Goal: Information Seeking & Learning: Learn about a topic

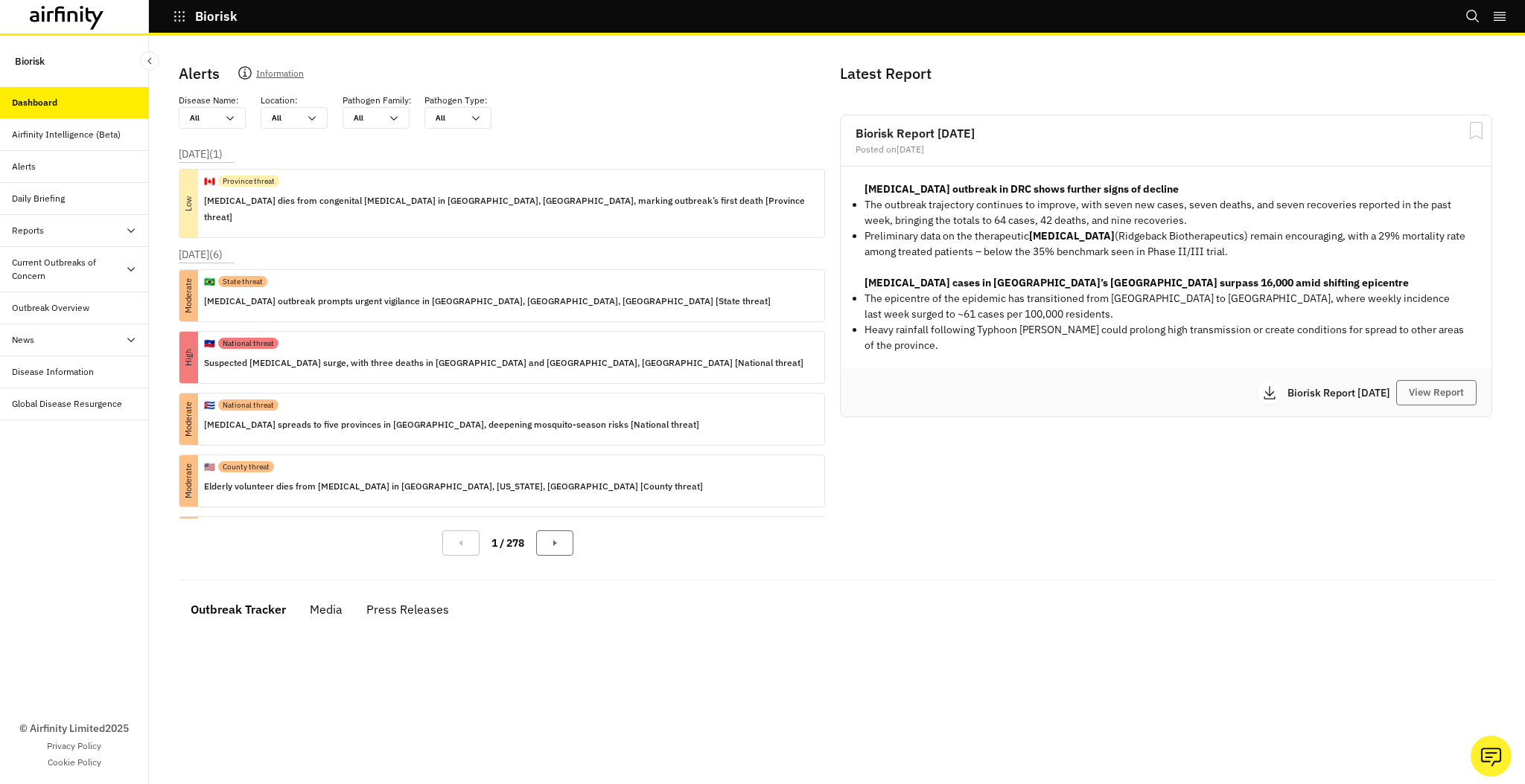
click at [56, 233] on div "Reports" at bounding box center [80, 230] width 137 height 13
click at [47, 337] on div "Current Outbreaks of Concern" at bounding box center [68, 333] width 113 height 27
click at [52, 369] on div "[MEDICAL_DATA]" at bounding box center [59, 371] width 71 height 13
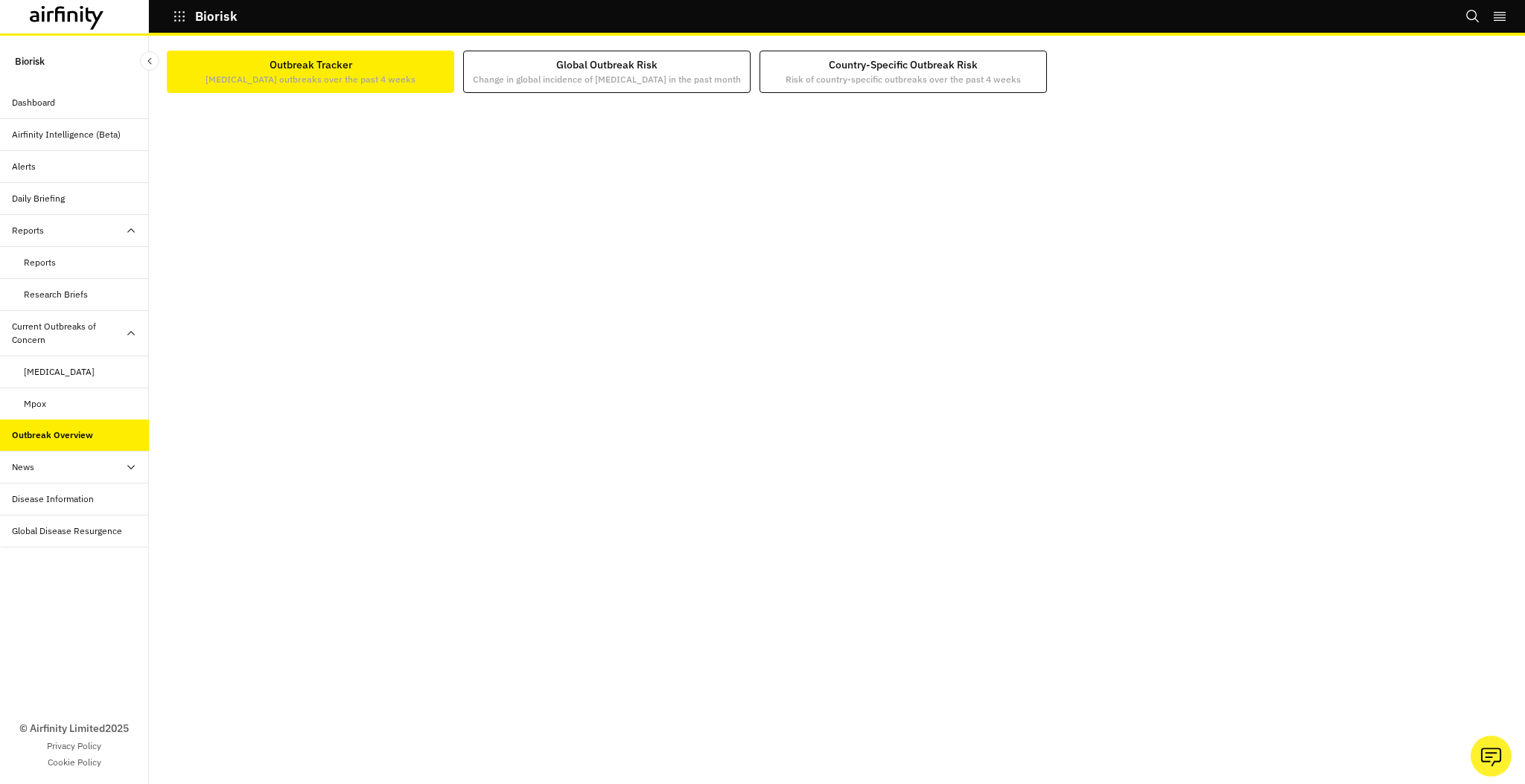
click at [65, 12] on icon at bounding box center [60, 14] width 10 height 16
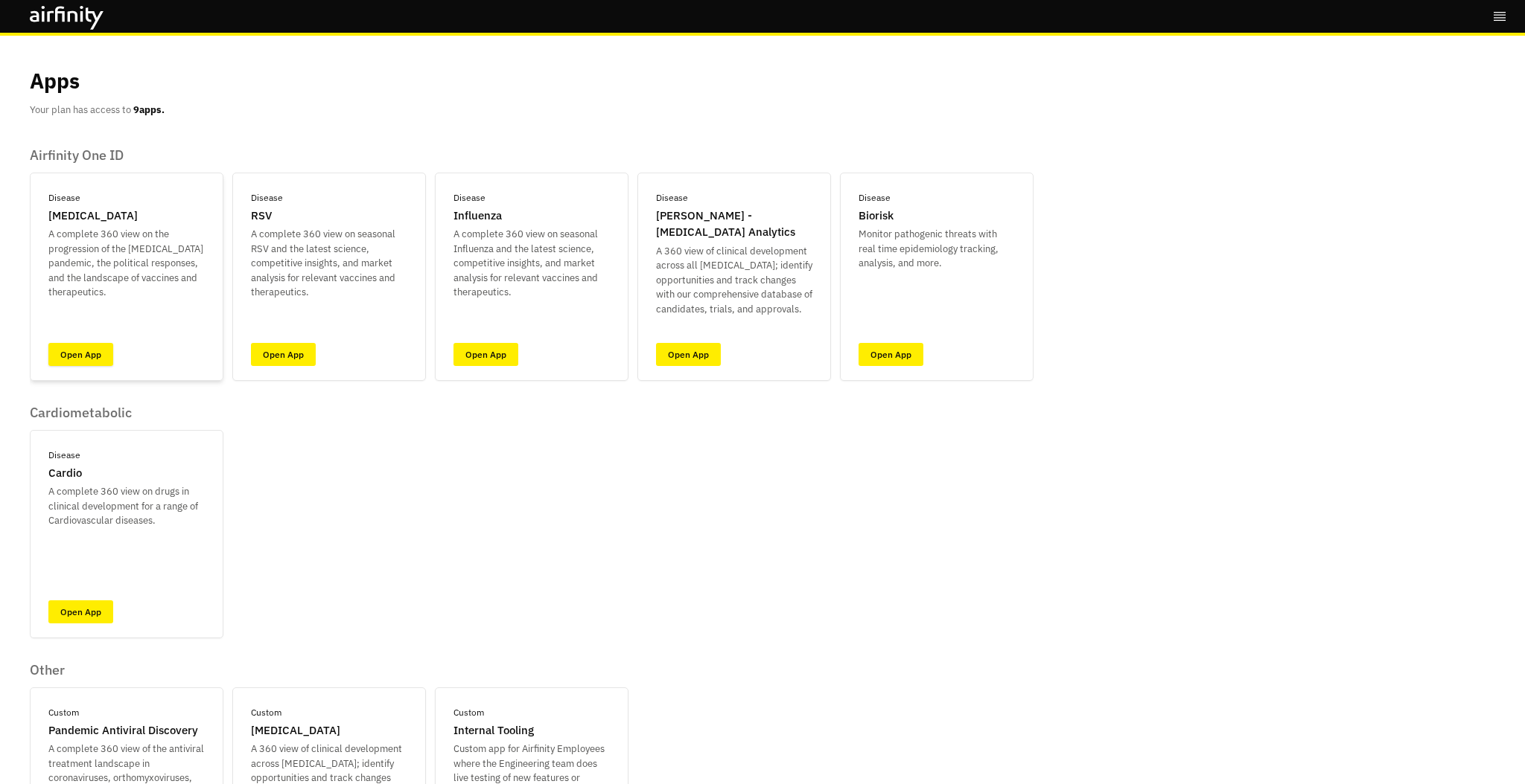
click at [88, 349] on link "Open App" at bounding box center [80, 354] width 65 height 23
